Goal: Information Seeking & Learning: Stay updated

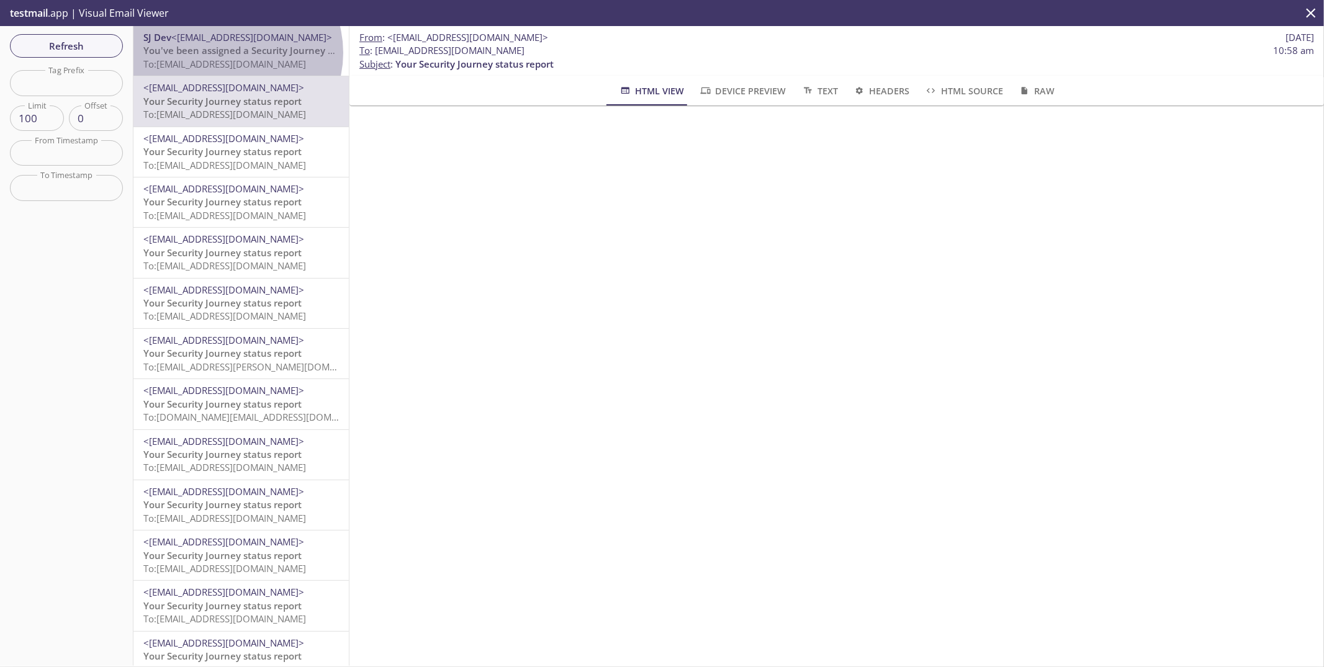
click at [233, 53] on span "You've been assigned a Security Journey Knowledge Assessment" at bounding box center [288, 50] width 290 height 12
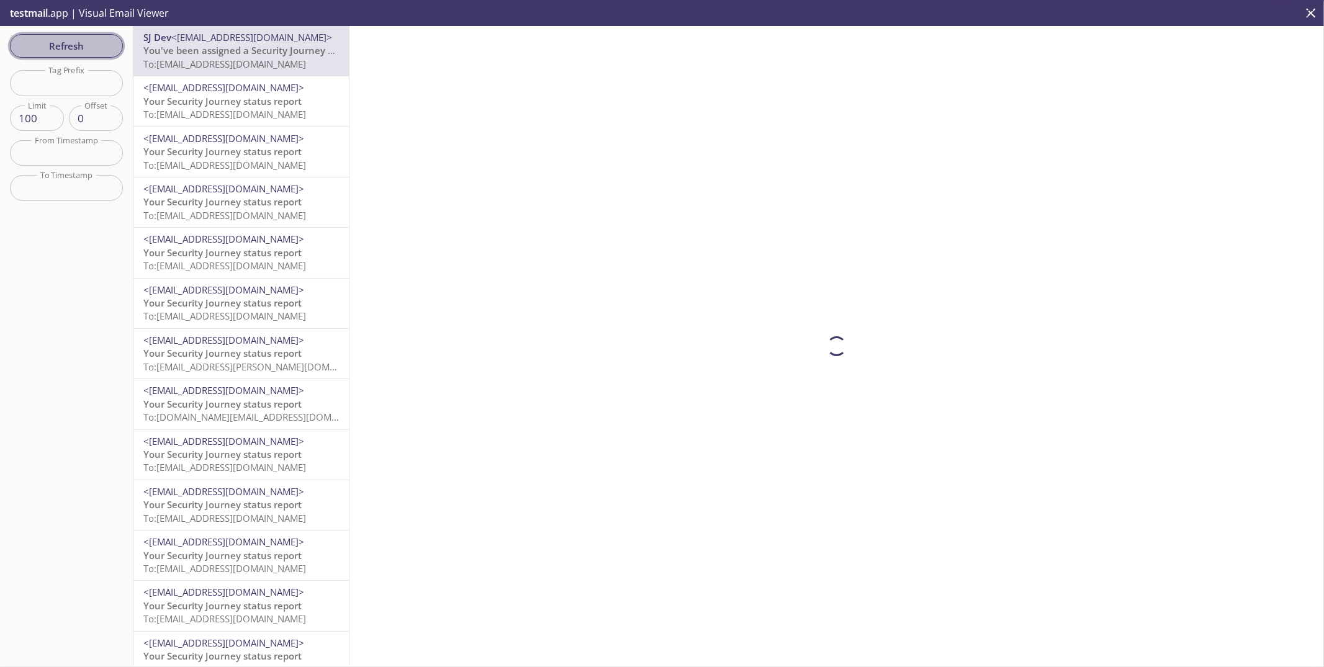
click at [50, 45] on span "Refresh" at bounding box center [66, 46] width 93 height 16
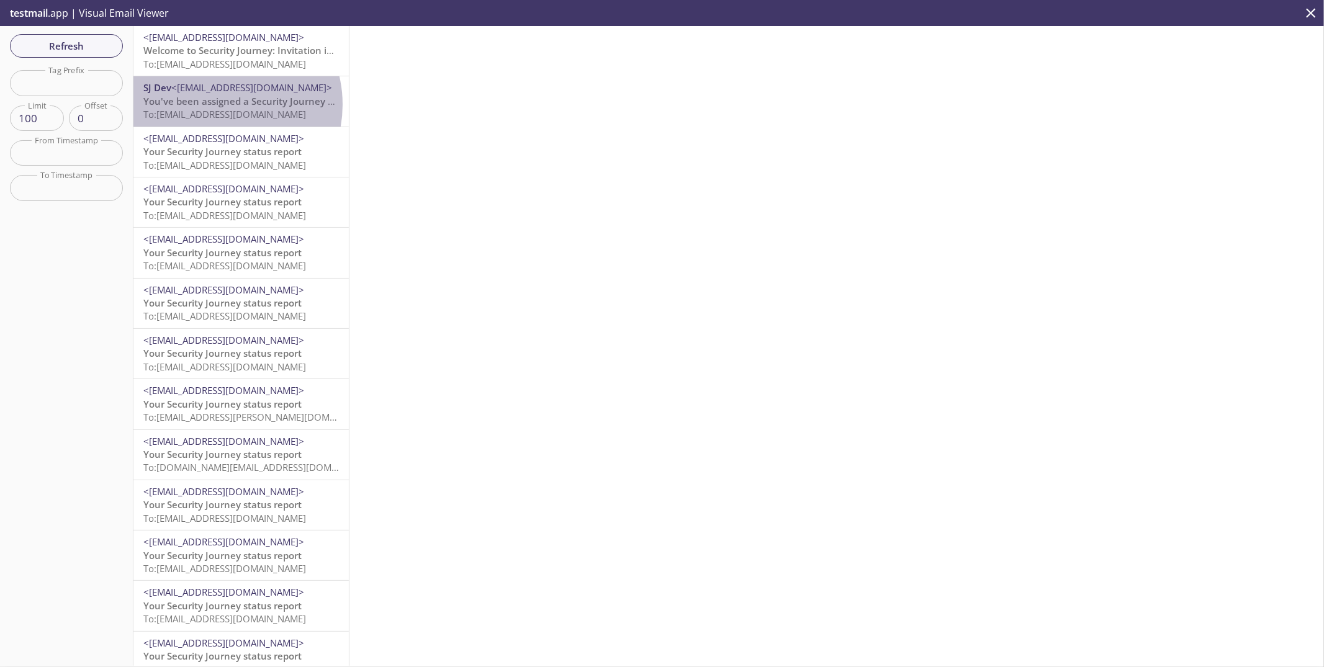
click at [219, 104] on span "You've been assigned a Security Journey Knowledge Assessment" at bounding box center [288, 101] width 290 height 12
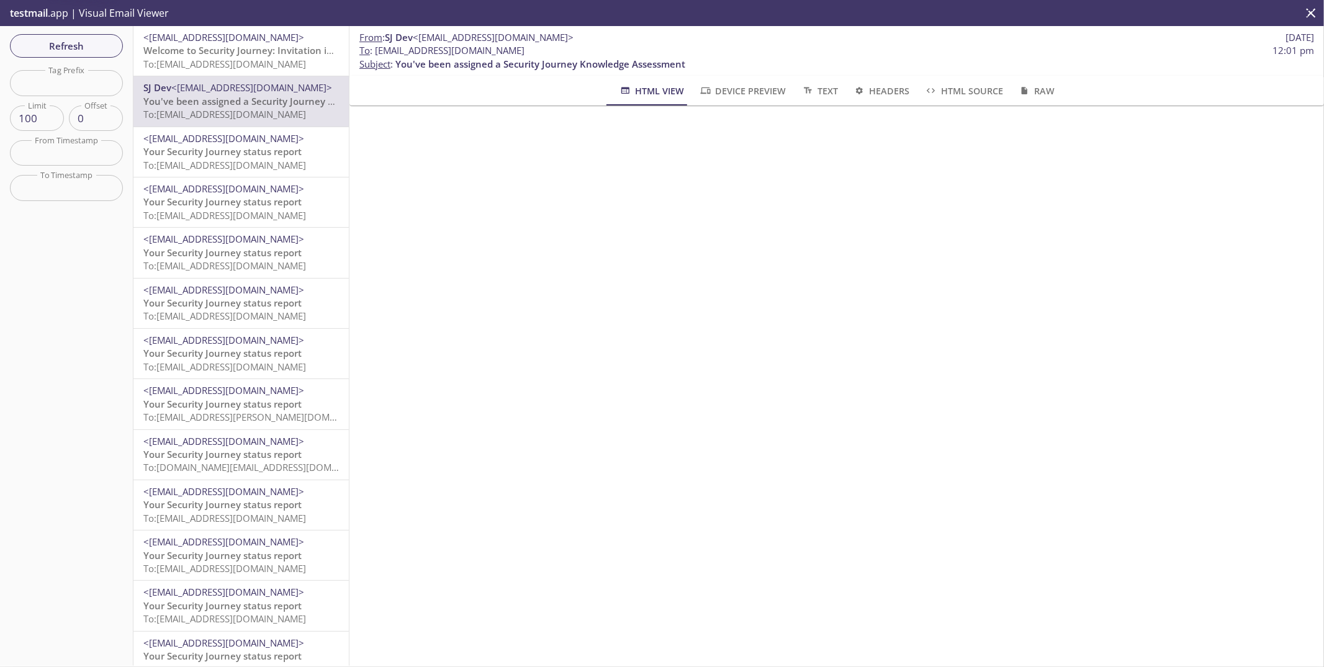
click at [215, 153] on span "Your Security Journey status report" at bounding box center [222, 151] width 158 height 12
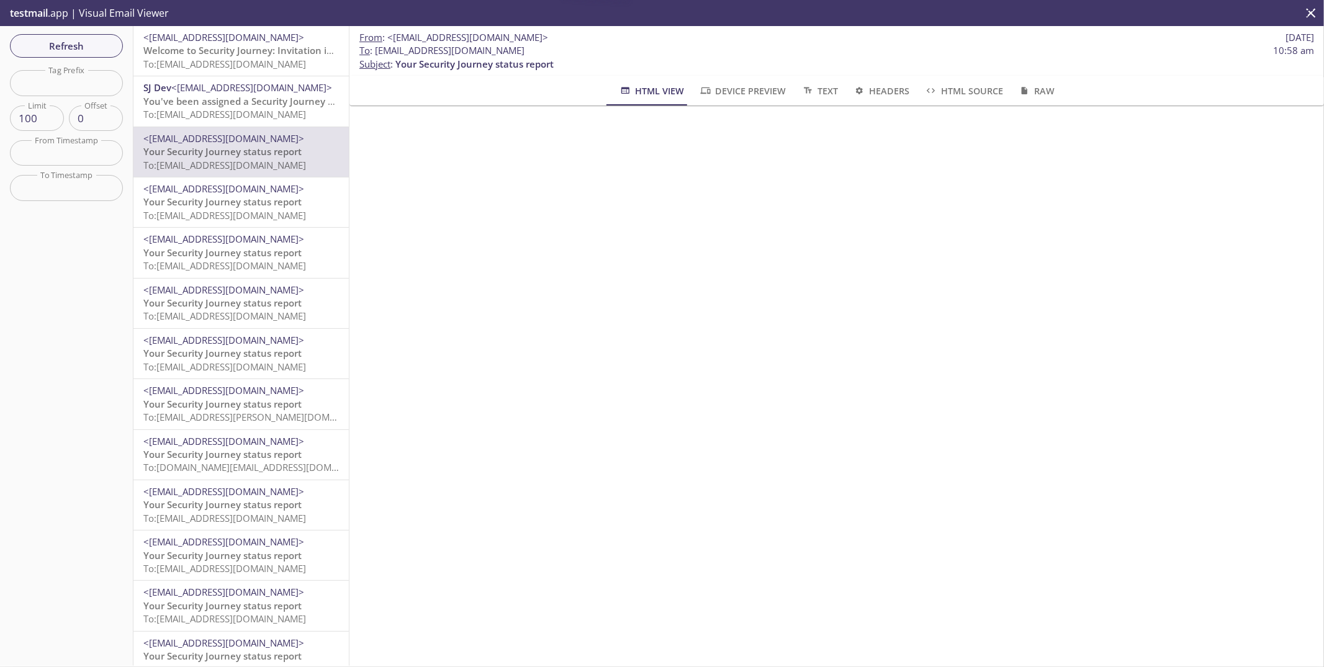
click at [228, 48] on span "Welcome to Security Journey: Invitation instructions" at bounding box center [260, 50] width 234 height 12
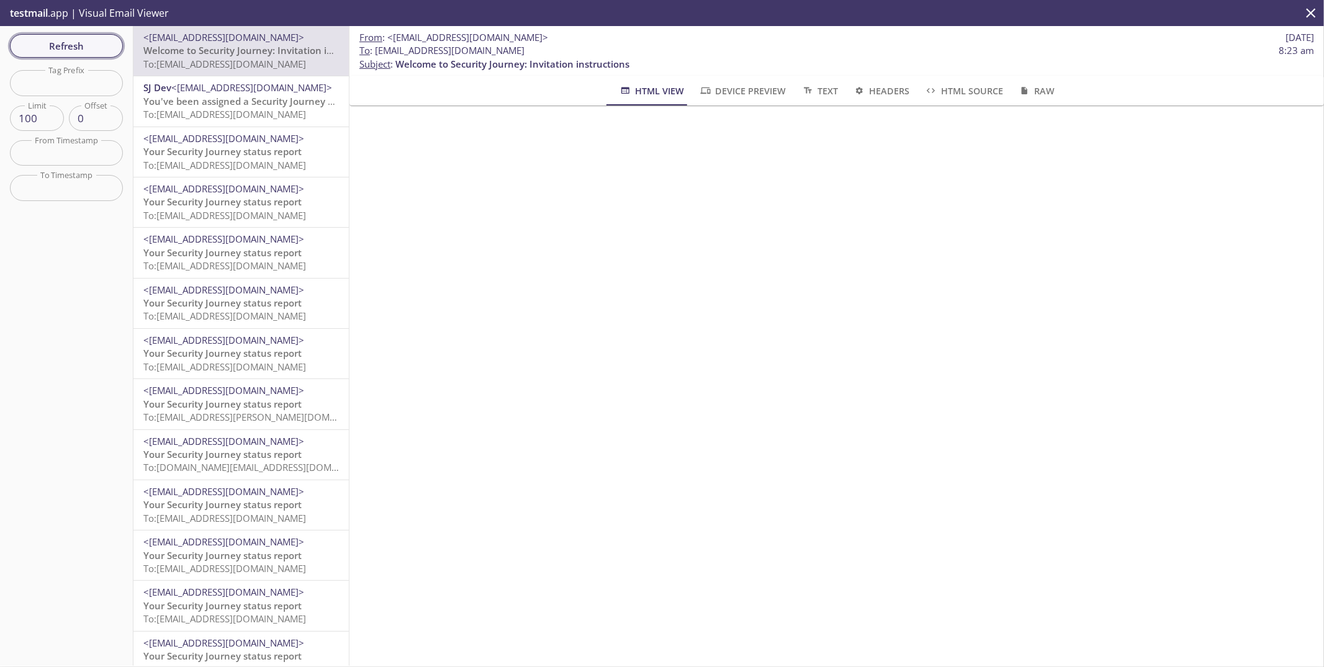
click at [88, 45] on span "Refresh" at bounding box center [66, 46] width 93 height 16
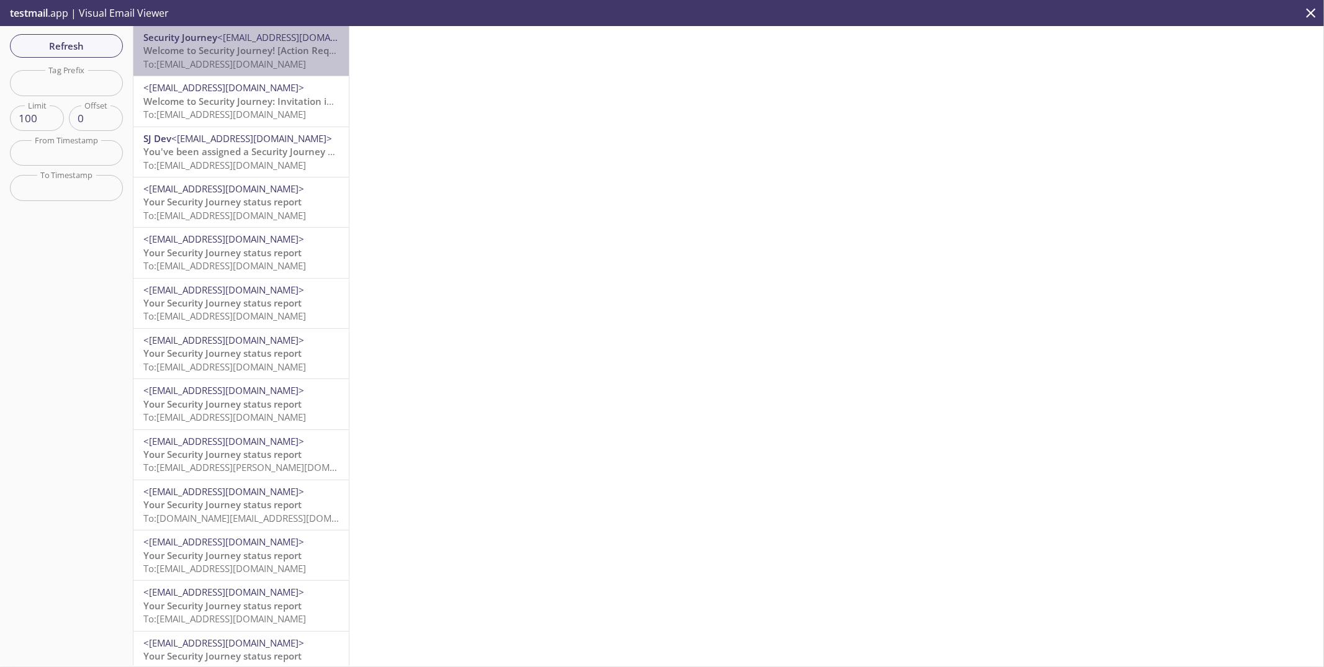
click at [247, 53] on span "Welcome to Security Journey! [Action Required]" at bounding box center [249, 50] width 212 height 12
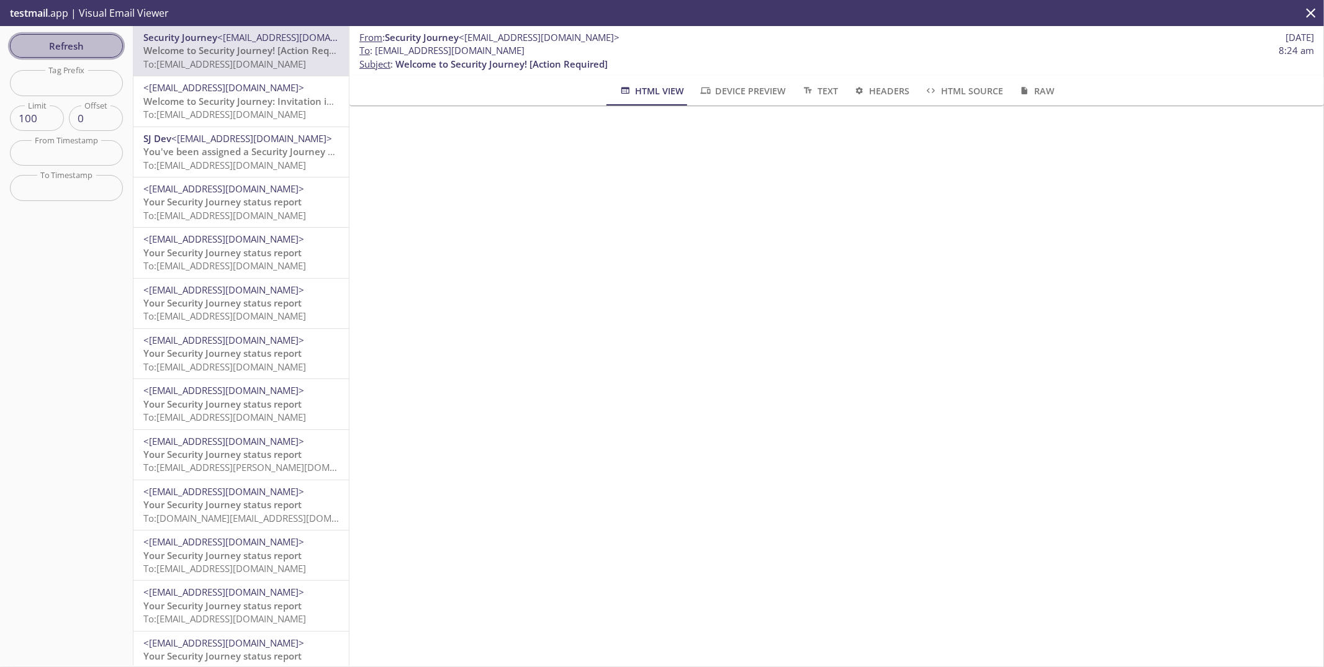
click at [68, 42] on span "Refresh" at bounding box center [66, 46] width 93 height 16
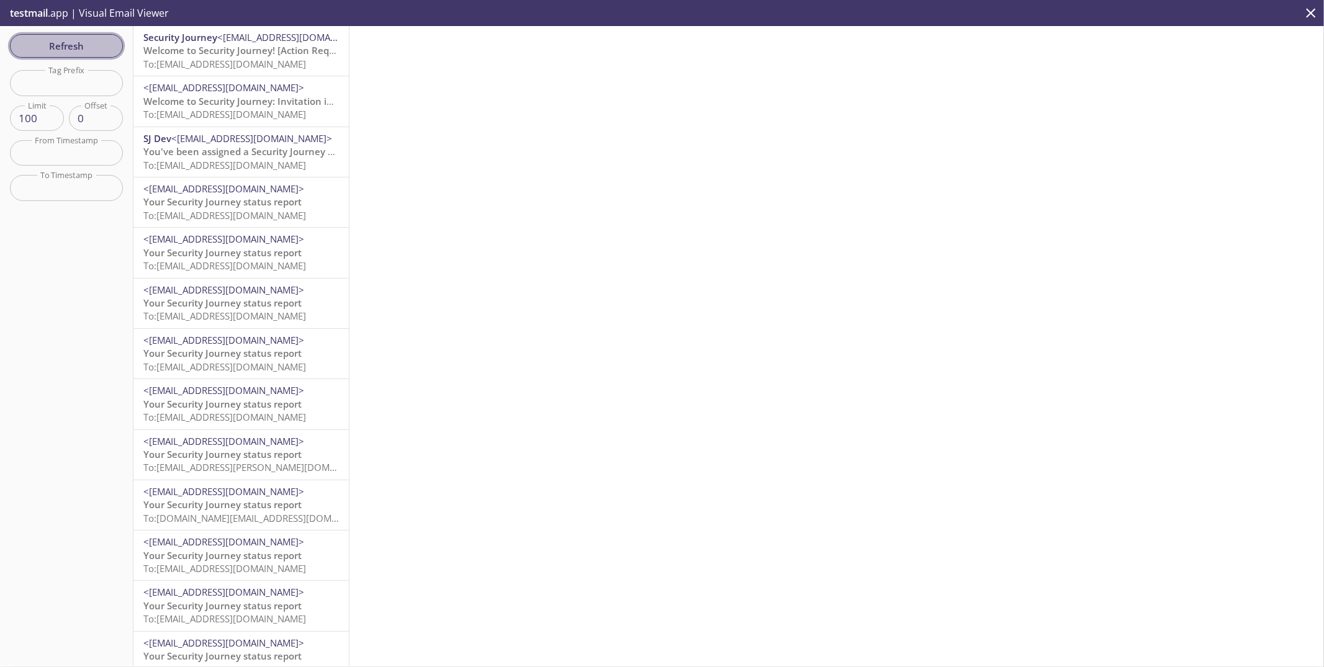
click at [77, 47] on span "Refresh" at bounding box center [66, 46] width 93 height 16
click at [73, 45] on span "Refresh" at bounding box center [66, 46] width 93 height 16
